Goal: Information Seeking & Learning: Learn about a topic

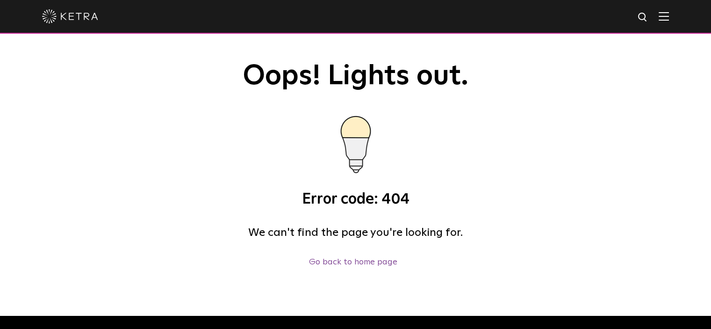
click at [84, 21] on img at bounding box center [70, 16] width 56 height 14
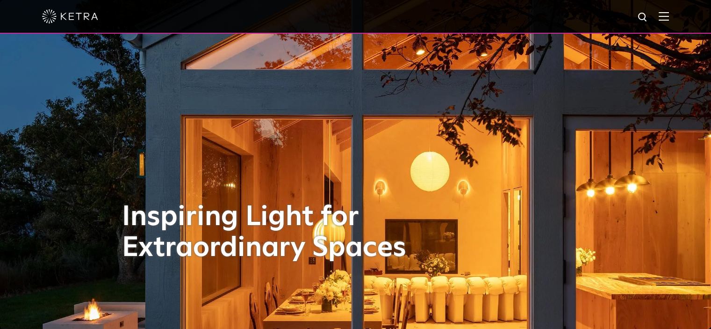
click at [669, 16] on img at bounding box center [663, 16] width 10 height 9
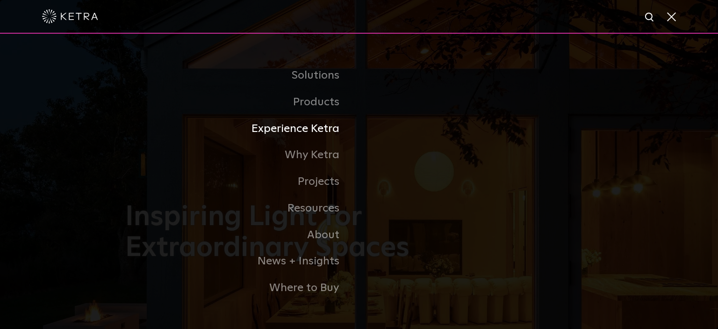
click at [322, 127] on link "Experience Ketra" at bounding box center [242, 128] width 234 height 27
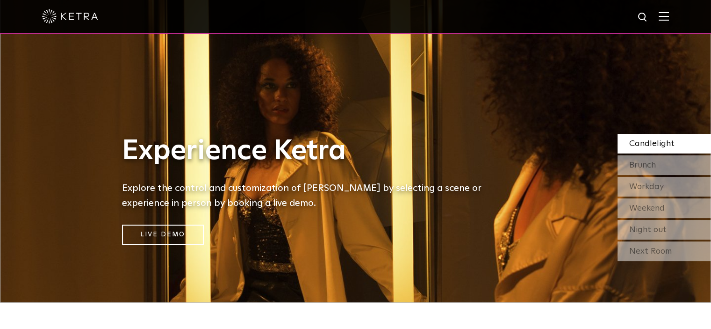
scroll to position [47, 0]
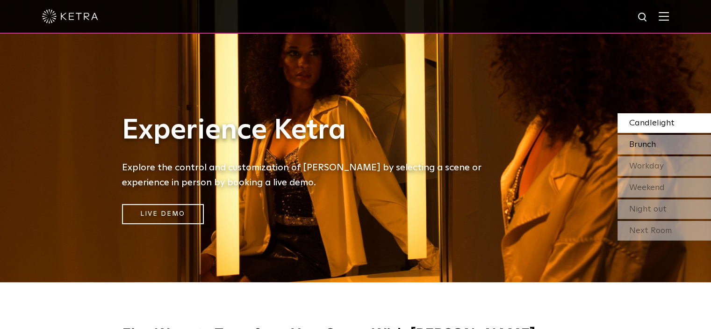
click at [679, 149] on div "Brunch" at bounding box center [663, 145] width 93 height 20
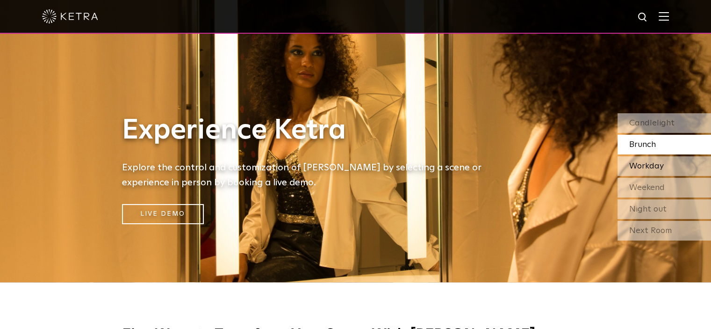
click at [655, 170] on span "Workday" at bounding box center [646, 166] width 35 height 8
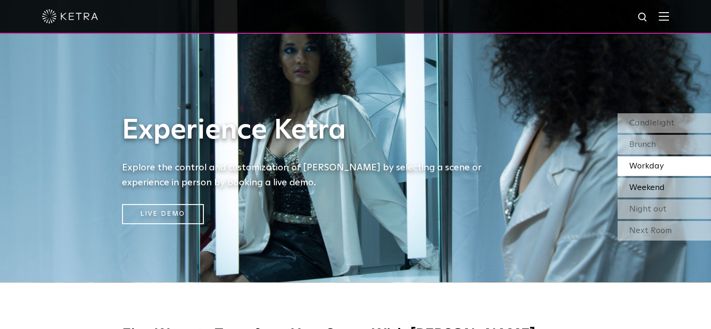
click at [647, 184] on span "Weekend" at bounding box center [647, 187] width 36 height 8
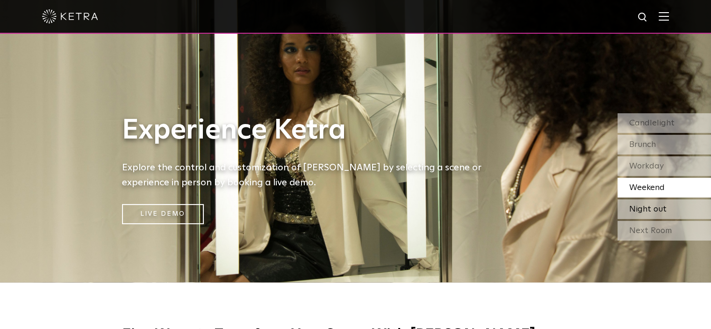
click at [654, 213] on span "Night out" at bounding box center [647, 209] width 37 height 8
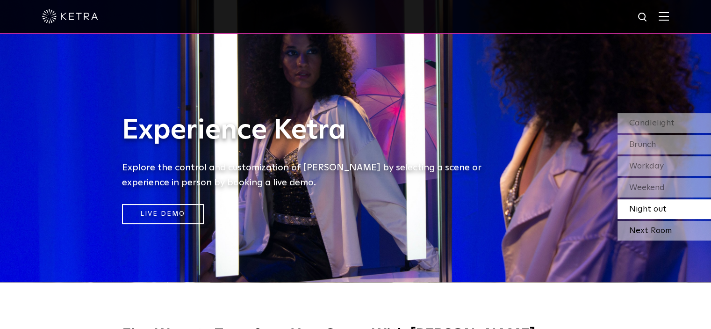
click at [654, 228] on div "Next Room" at bounding box center [663, 231] width 93 height 20
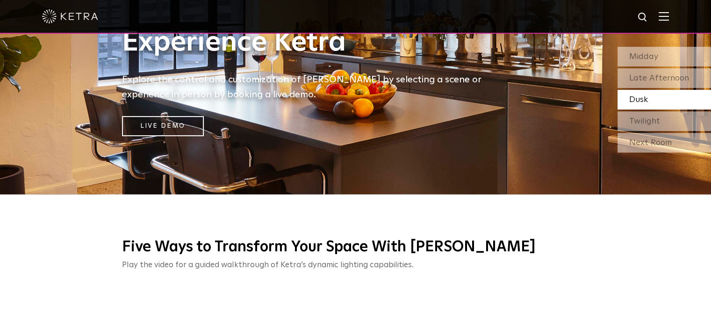
scroll to position [0, 0]
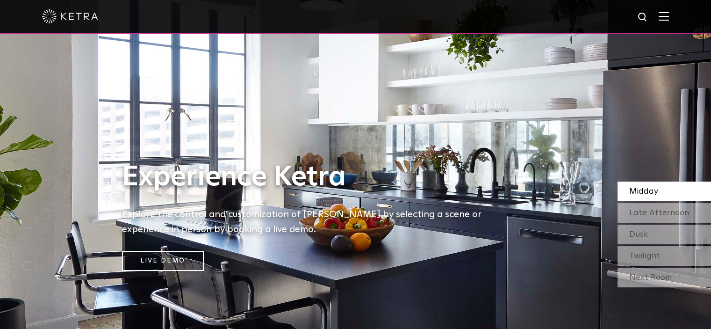
click at [683, 26] on div at bounding box center [355, 17] width 711 height 34
click at [669, 17] on img at bounding box center [663, 16] width 10 height 9
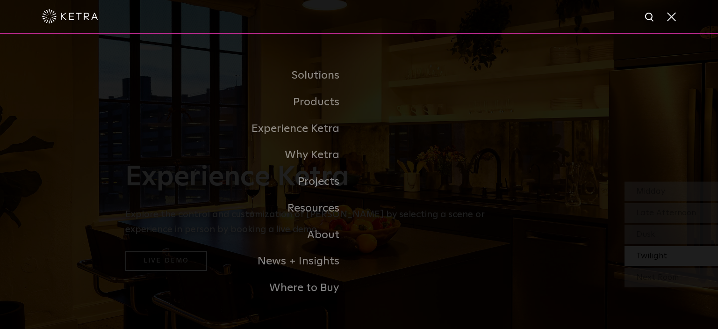
click at [668, 16] on span at bounding box center [671, 16] width 10 height 9
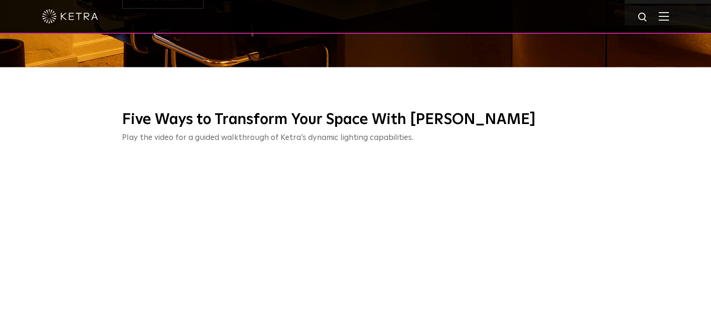
scroll to position [140, 0]
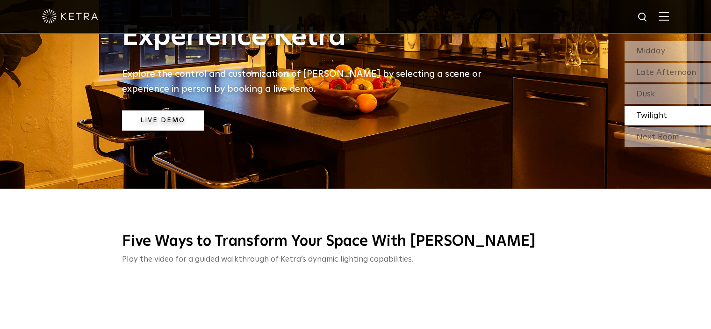
click at [174, 124] on link "Live Demo" at bounding box center [163, 120] width 82 height 20
